Goal: Transaction & Acquisition: Purchase product/service

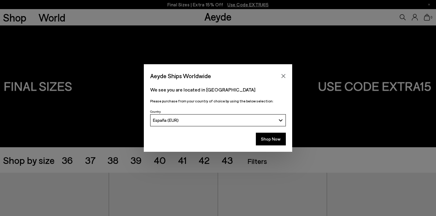
click at [91, 162] on div "Aeyde Ships Worldwide We see you are located in Spain Please purchase from your…" at bounding box center [218, 108] width 436 height 216
click at [270, 142] on button "Shop Now" at bounding box center [271, 139] width 30 height 13
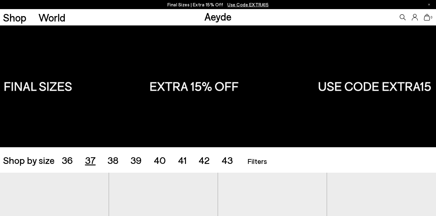
click at [87, 160] on span "37" at bounding box center [90, 160] width 11 height 12
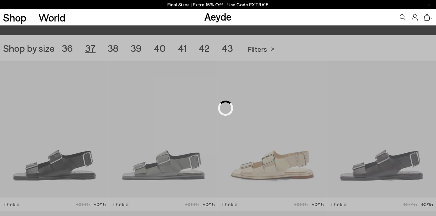
scroll to position [122, 0]
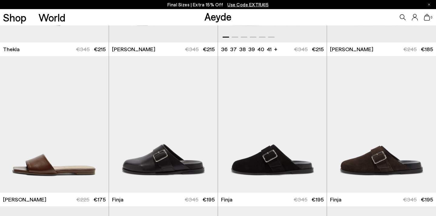
scroll to position [421, 0]
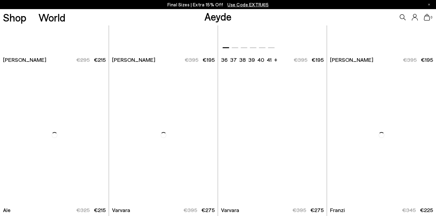
scroll to position [1195, 0]
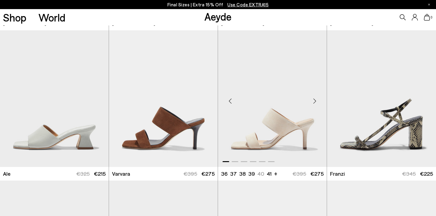
click at [313, 100] on div "Next slide" at bounding box center [315, 101] width 18 height 18
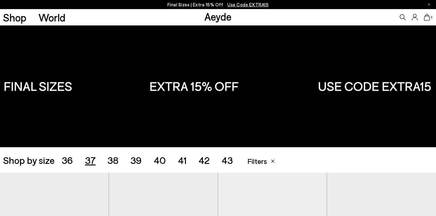
scroll to position [0, 0]
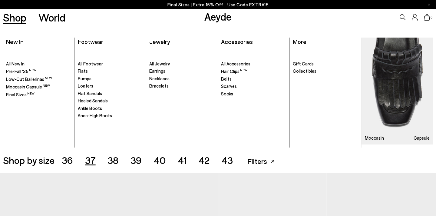
click at [19, 18] on link "Shop" at bounding box center [14, 17] width 23 height 11
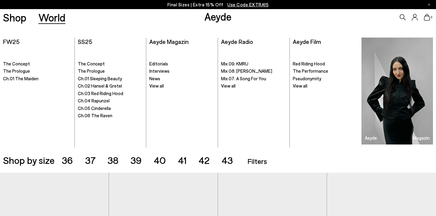
click at [58, 16] on link "World" at bounding box center [51, 17] width 27 height 11
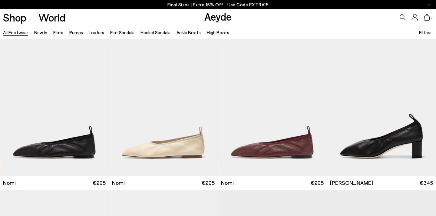
click at [427, 32] on span "Filters" at bounding box center [425, 32] width 12 height 5
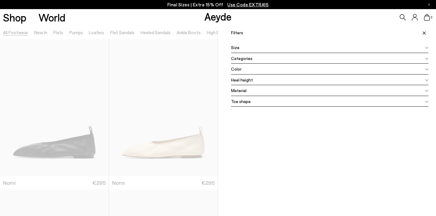
click at [333, 30] on div "Filters Apply filters" at bounding box center [330, 30] width 198 height 11
click at [168, 82] on div at bounding box center [109, 133] width 218 height 216
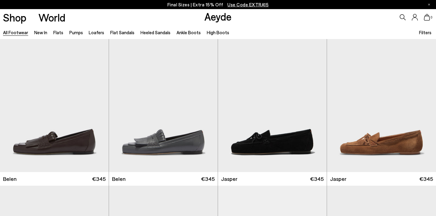
scroll to position [306, 0]
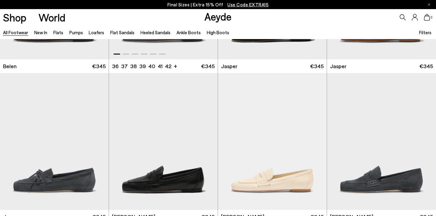
scroll to position [465, 0]
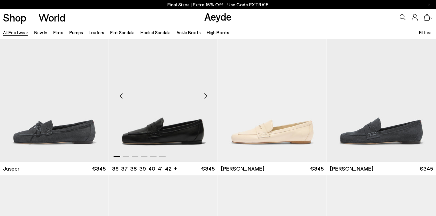
click at [204, 96] on div "Next slide" at bounding box center [206, 96] width 18 height 18
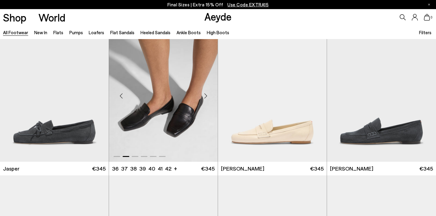
click at [204, 96] on div "Next slide" at bounding box center [206, 96] width 18 height 18
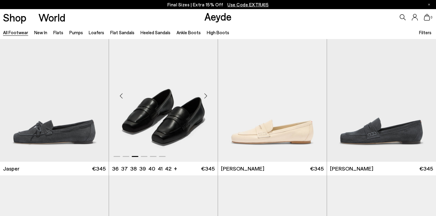
click at [204, 97] on div "Next slide" at bounding box center [206, 96] width 18 height 18
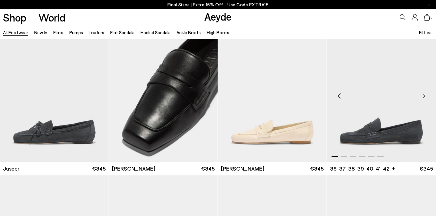
click at [422, 98] on div "Next slide" at bounding box center [424, 96] width 18 height 18
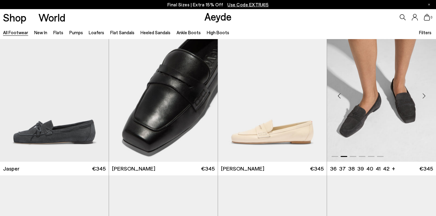
click at [422, 97] on div "Next slide" at bounding box center [424, 96] width 18 height 18
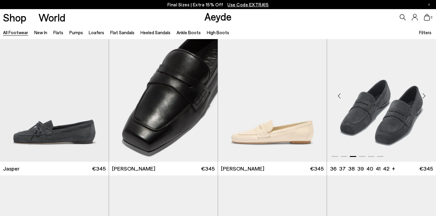
click at [422, 96] on div "Next slide" at bounding box center [424, 96] width 18 height 18
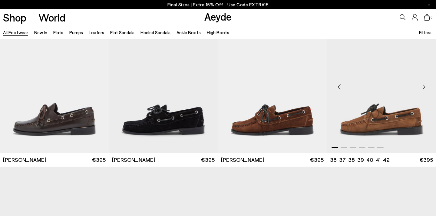
scroll to position [775, 0]
click at [313, 88] on div "Next slide" at bounding box center [315, 87] width 18 height 18
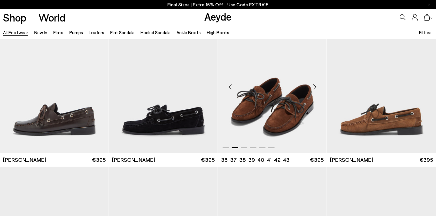
click at [313, 88] on div "Next slide" at bounding box center [315, 87] width 18 height 18
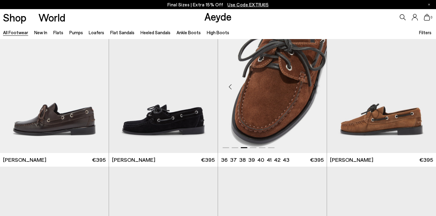
click at [313, 89] on div "Next slide" at bounding box center [315, 87] width 18 height 18
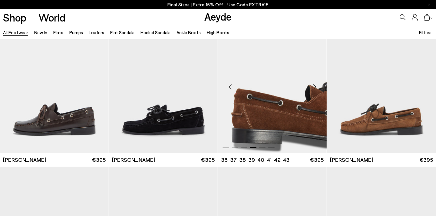
click at [313, 89] on div "Next slide" at bounding box center [315, 87] width 18 height 18
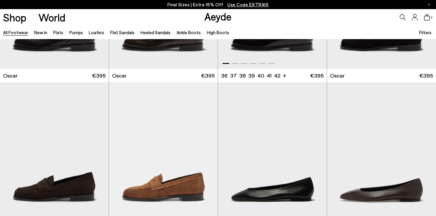
scroll to position [1038, 0]
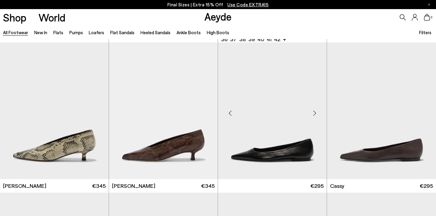
scroll to position [2104, 0]
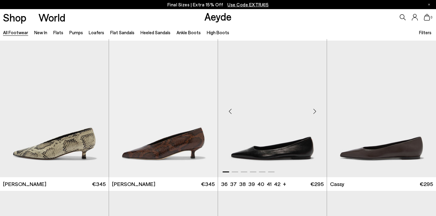
click at [315, 108] on div "Next slide" at bounding box center [315, 111] width 18 height 18
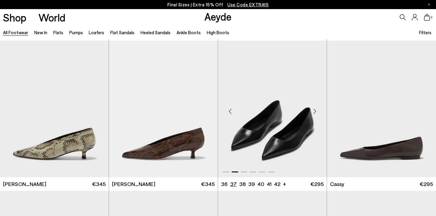
click at [232, 183] on li "37" at bounding box center [233, 184] width 7 height 8
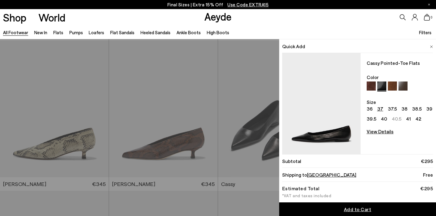
click at [430, 45] on img at bounding box center [431, 46] width 3 height 3
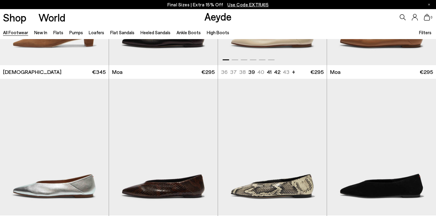
scroll to position [2526, 0]
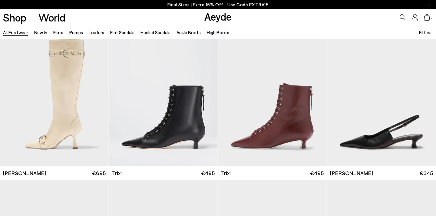
scroll to position [3776, 0]
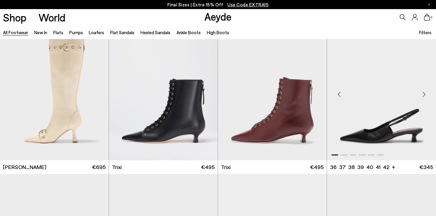
click at [423, 93] on div "Next slide" at bounding box center [424, 94] width 18 height 18
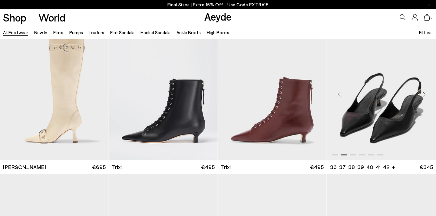
click at [423, 93] on div "Next slide" at bounding box center [424, 94] width 18 height 18
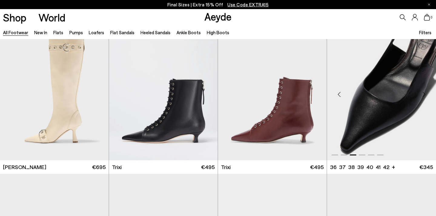
click at [423, 93] on div "Next slide" at bounding box center [424, 94] width 18 height 18
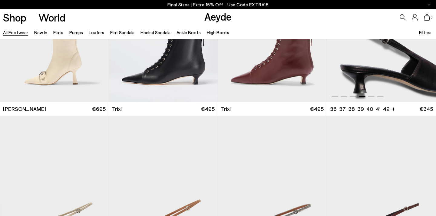
scroll to position [3899, 0]
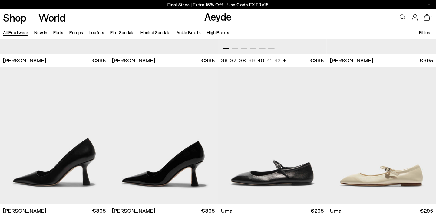
scroll to position [4378, 0]
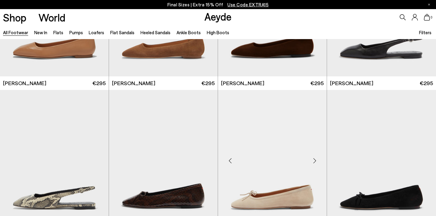
scroll to position [5323, 0]
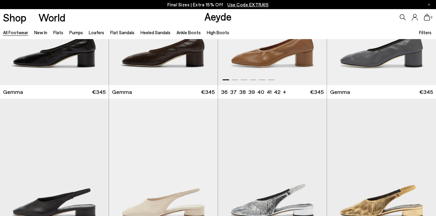
scroll to position [5908, 0]
